Goal: Transaction & Acquisition: Purchase product/service

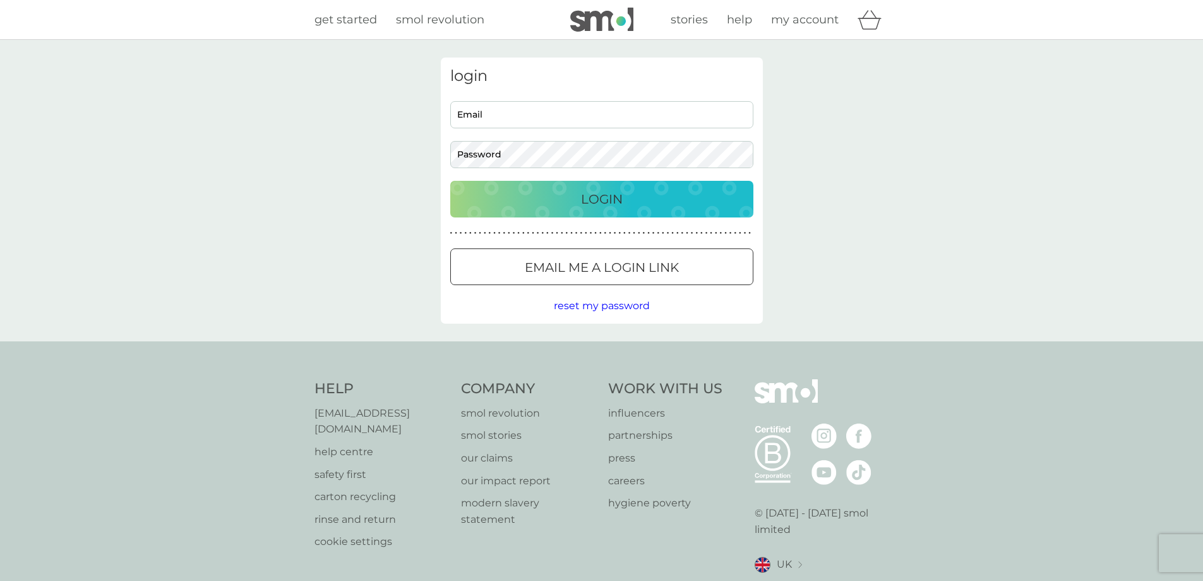
type input "[EMAIL_ADDRESS][DOMAIN_NAME]"
click at [608, 201] on p "Login" at bounding box center [602, 199] width 42 height 20
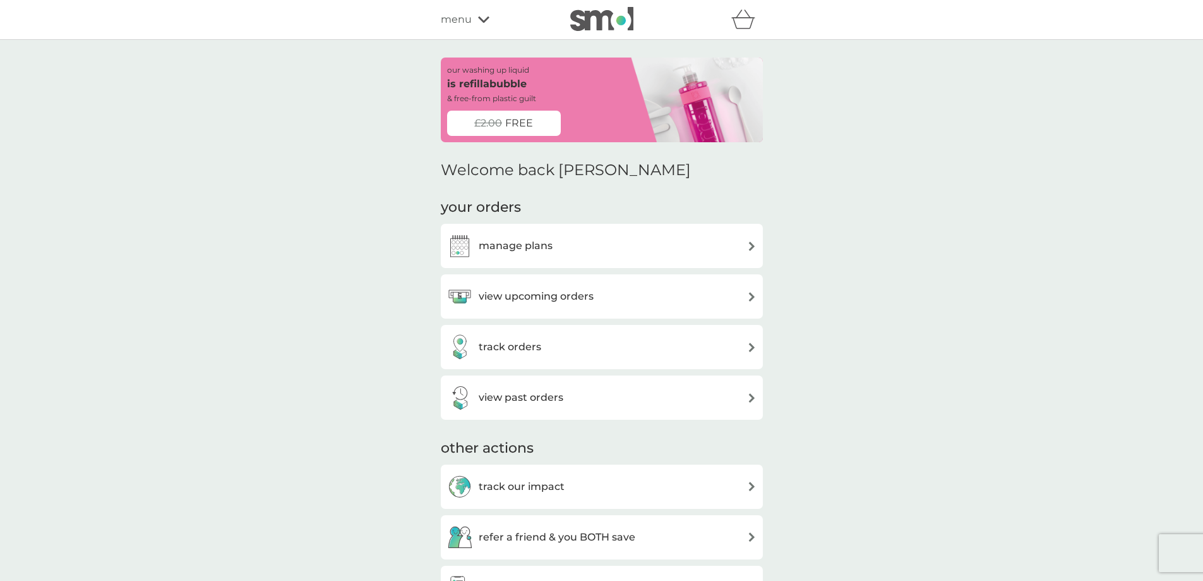
click at [571, 301] on h3 "view upcoming orders" at bounding box center [536, 296] width 115 height 16
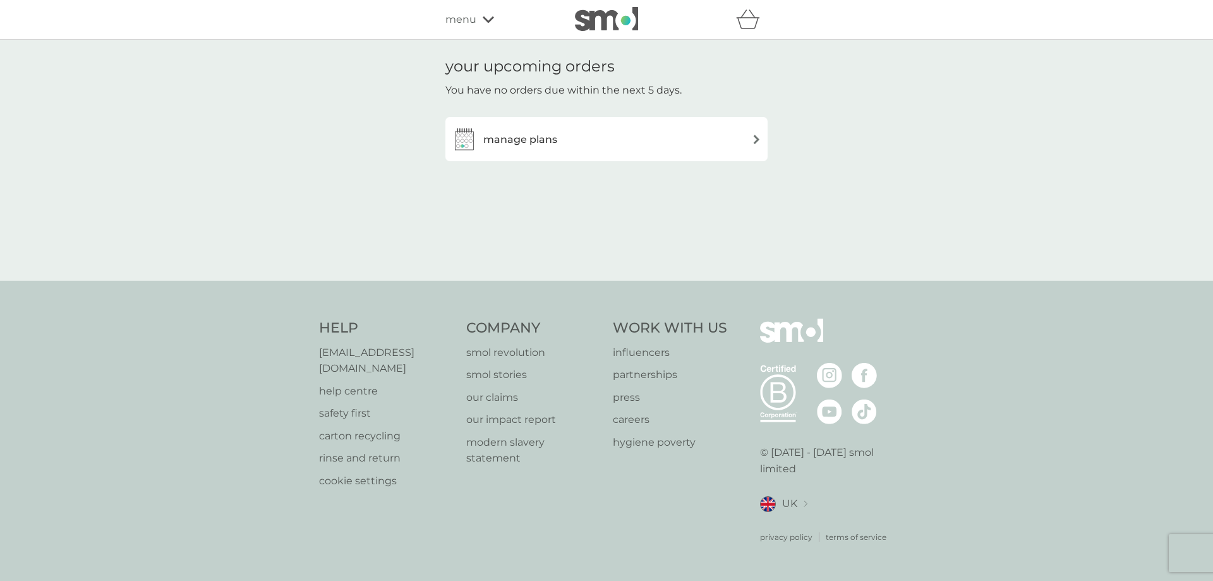
click at [676, 134] on div "manage plans" at bounding box center [607, 138] width 310 height 25
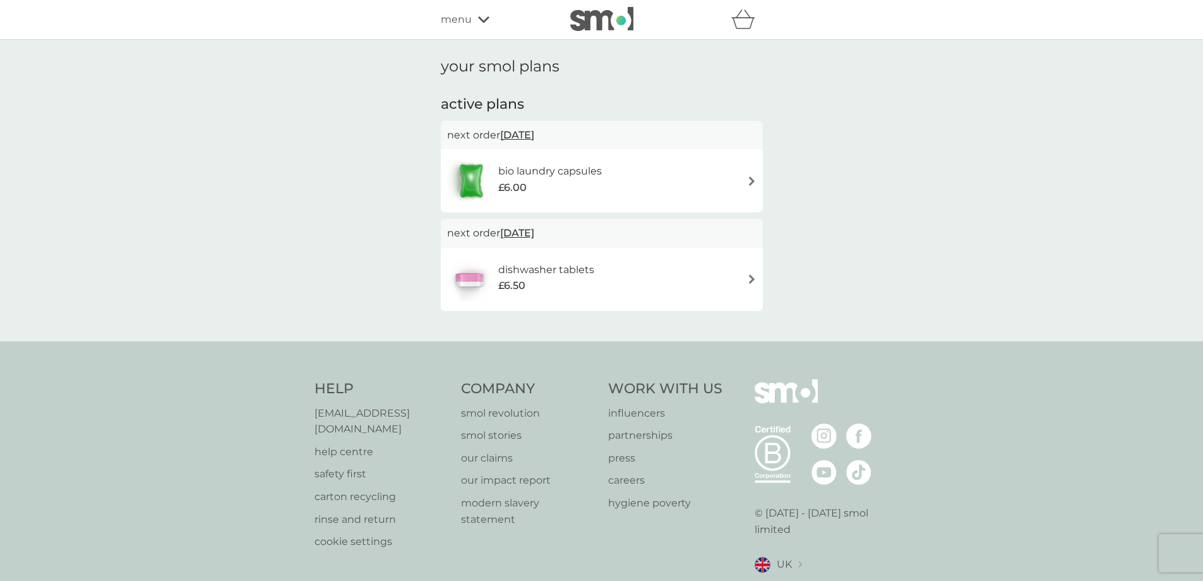
click at [711, 275] on div "dishwasher tablets £6.50" at bounding box center [602, 279] width 310 height 44
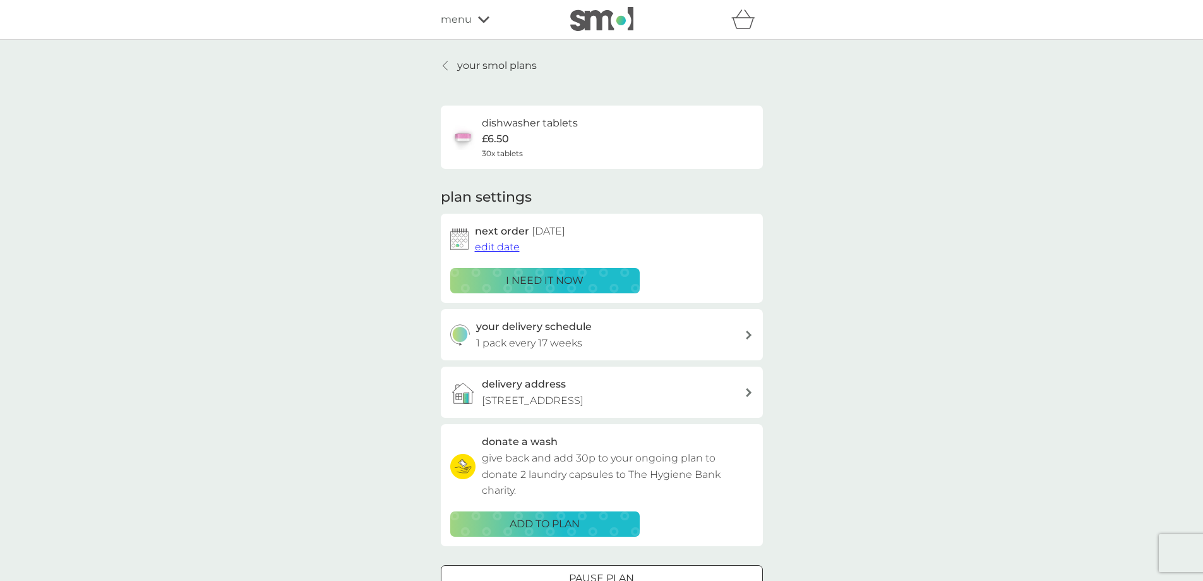
click at [585, 275] on div "i need it now" at bounding box center [545, 280] width 173 height 16
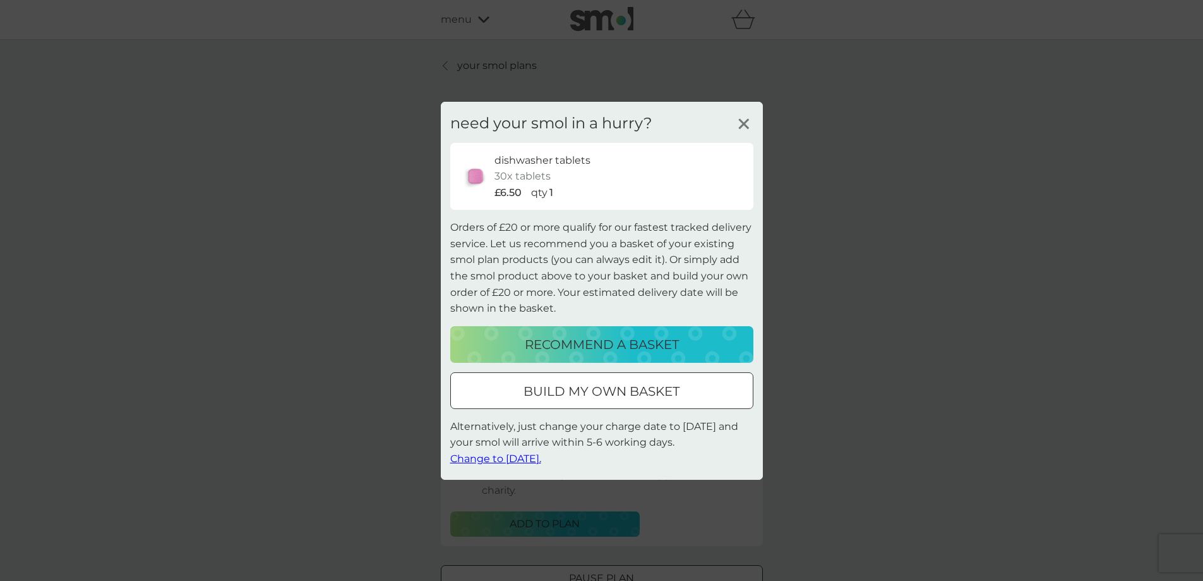
click at [614, 393] on div at bounding box center [601, 390] width 45 height 13
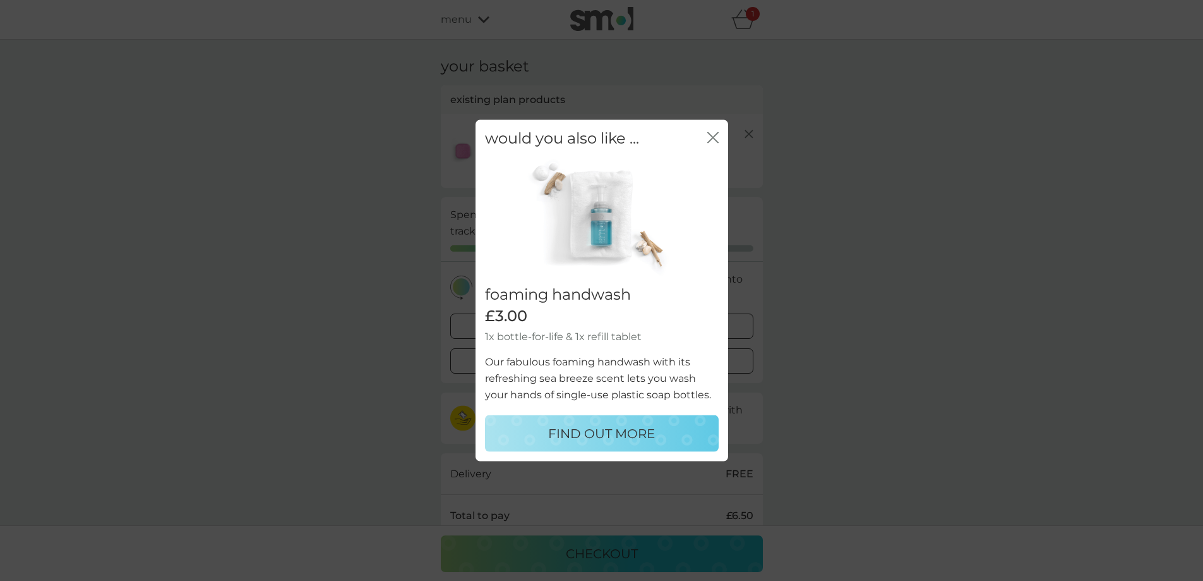
click at [714, 138] on icon "close" at bounding box center [715, 137] width 5 height 10
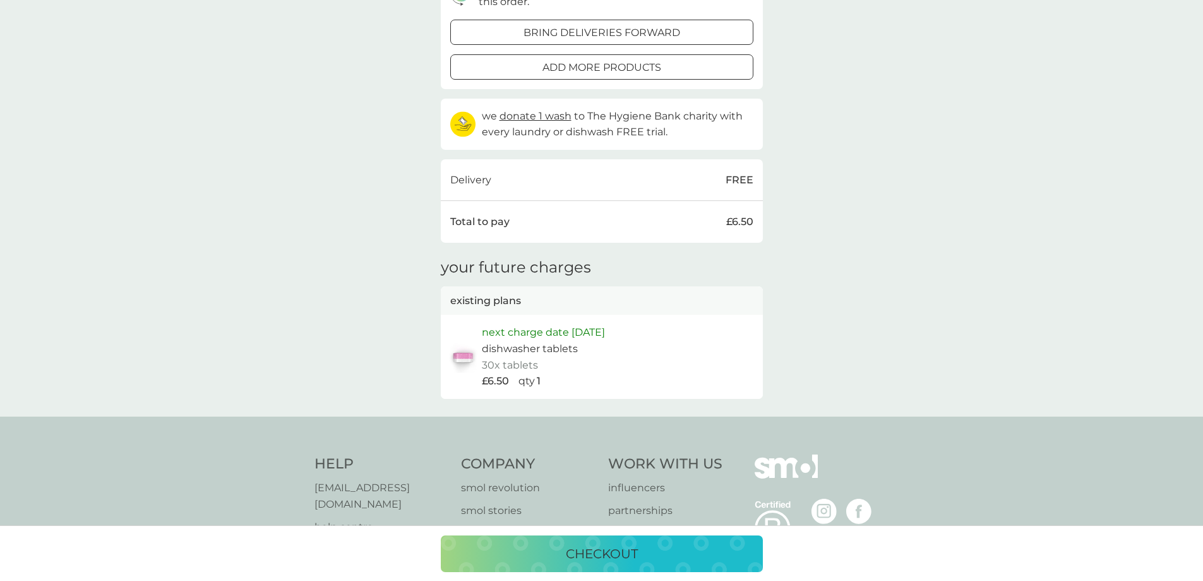
scroll to position [316, 0]
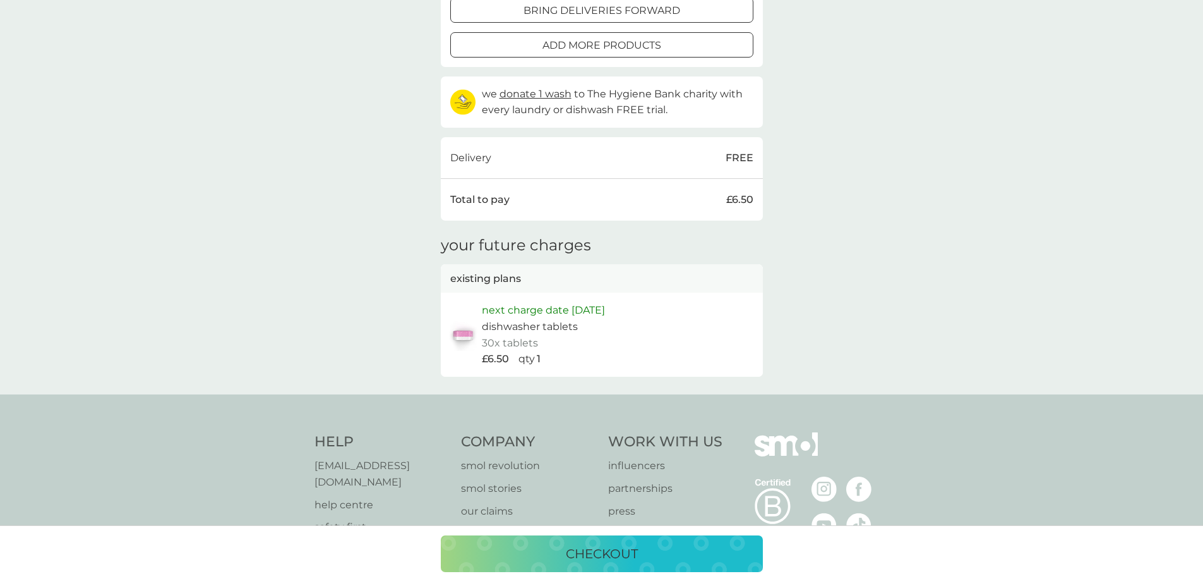
click at [631, 553] on p "checkout" at bounding box center [602, 553] width 72 height 20
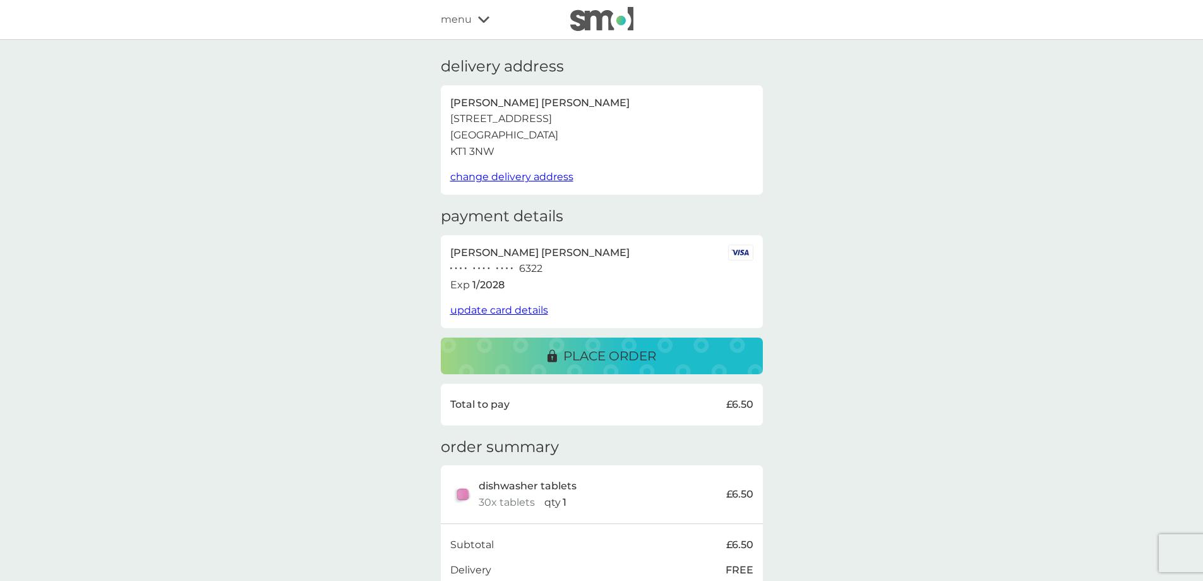
click at [600, 347] on p "place order" at bounding box center [610, 356] width 93 height 20
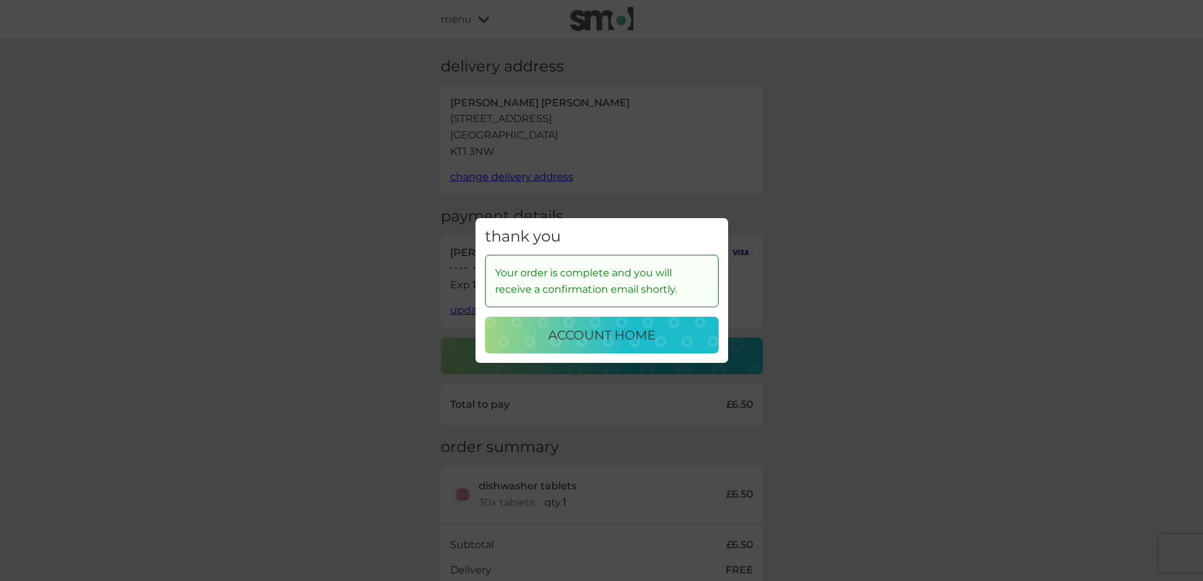
click at [573, 329] on p "account home" at bounding box center [601, 335] width 107 height 20
